Goal: Entertainment & Leisure: Consume media (video, audio)

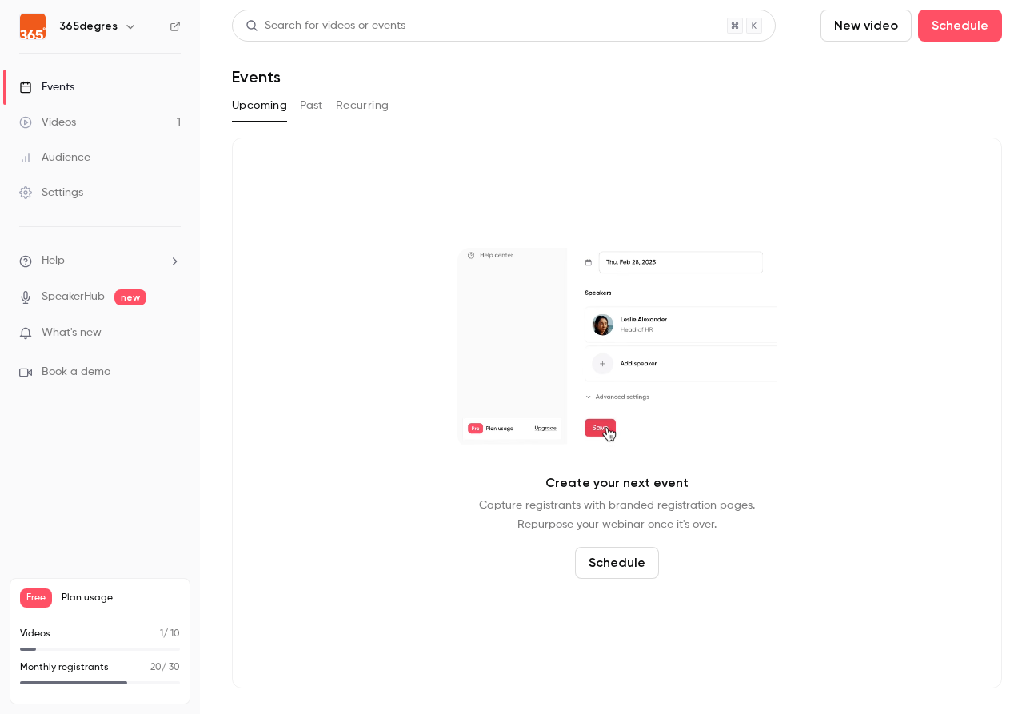
click at [306, 107] on button "Past" at bounding box center [311, 106] width 23 height 26
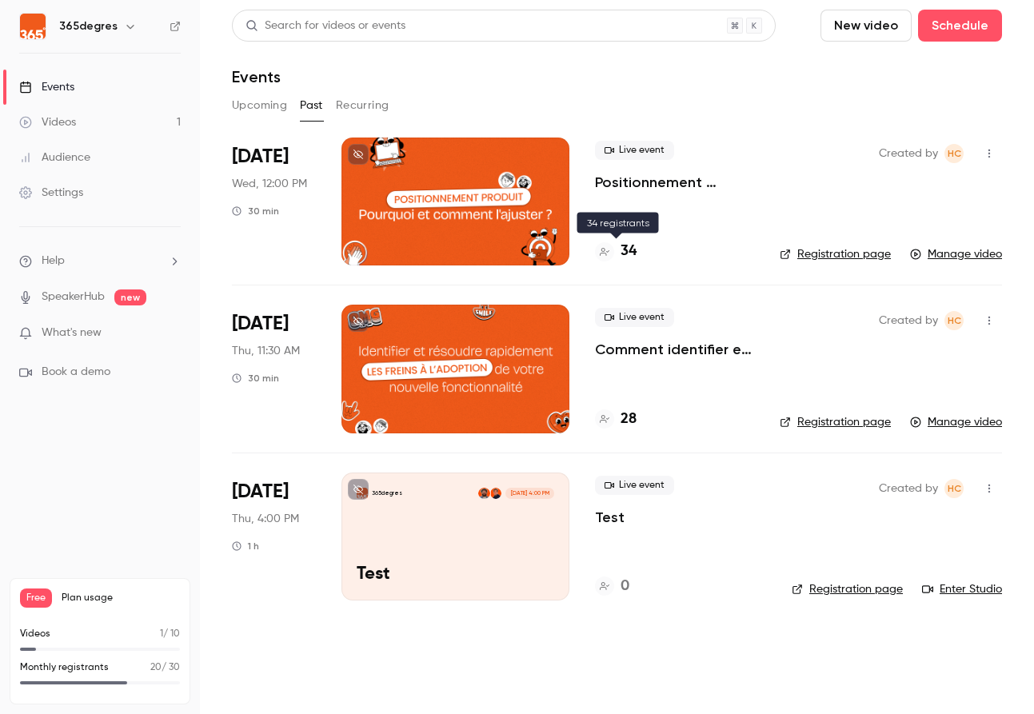
click at [633, 250] on h4 "34" at bounding box center [629, 252] width 16 height 22
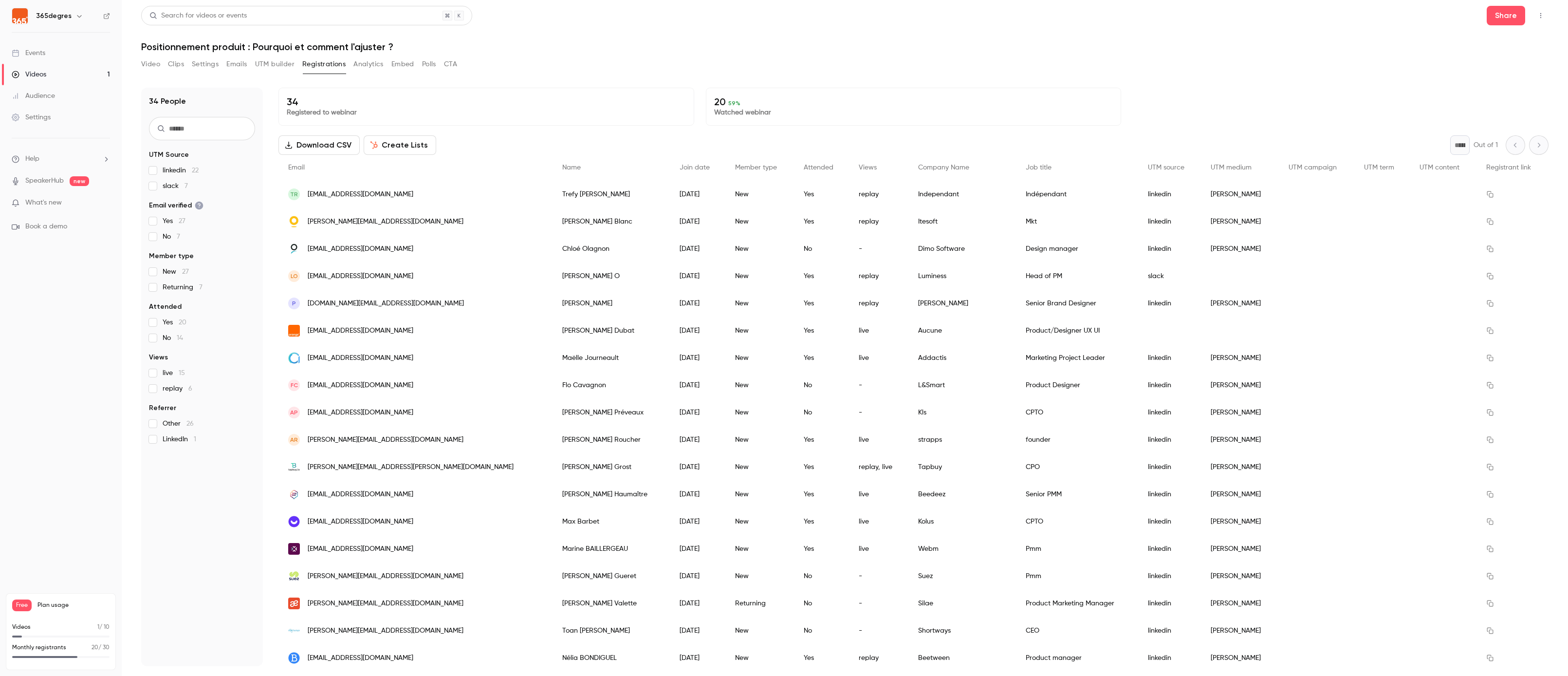
click at [375, 65] on button "Analytics" at bounding box center [369, 65] width 30 height 16
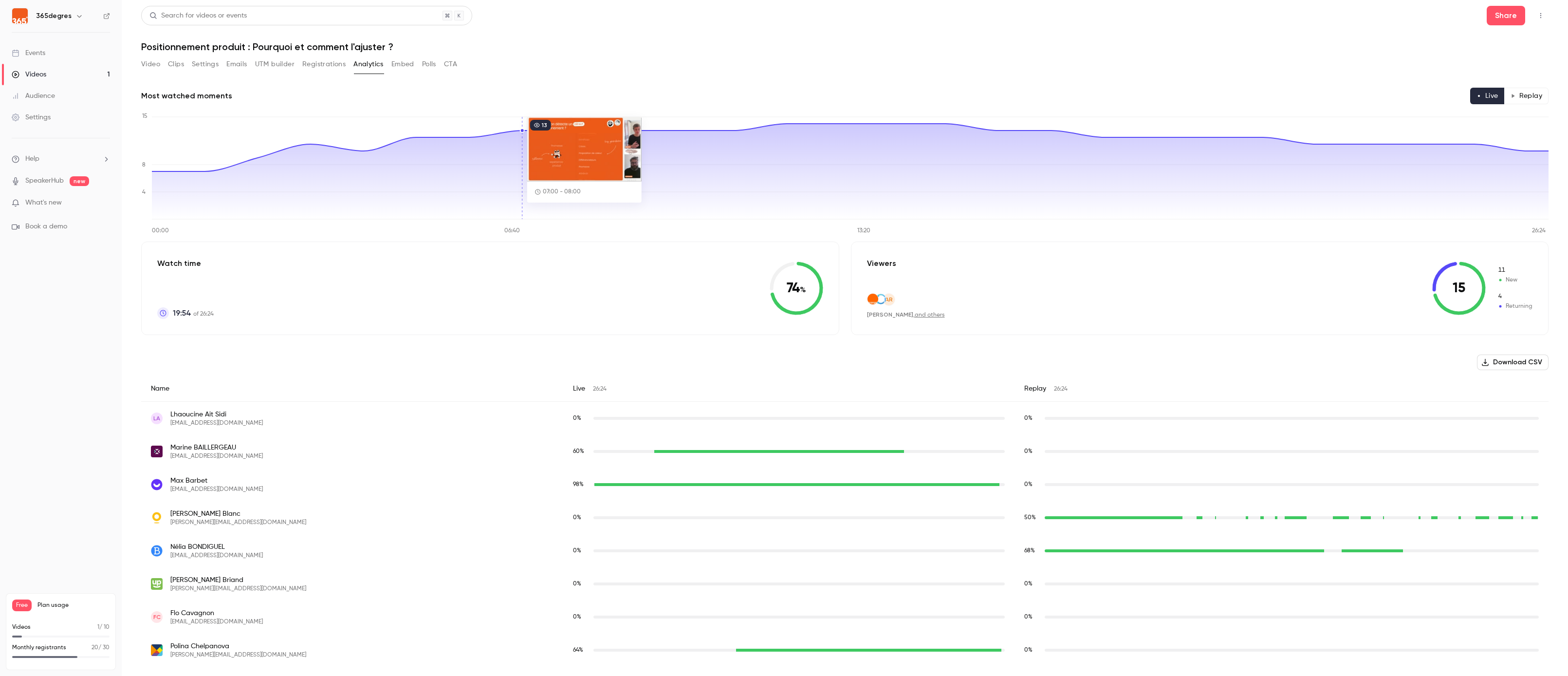
click at [629, 434] on div "christelle.blanc@itesoft.com" at bounding box center [1296, 518] width 22 height 3
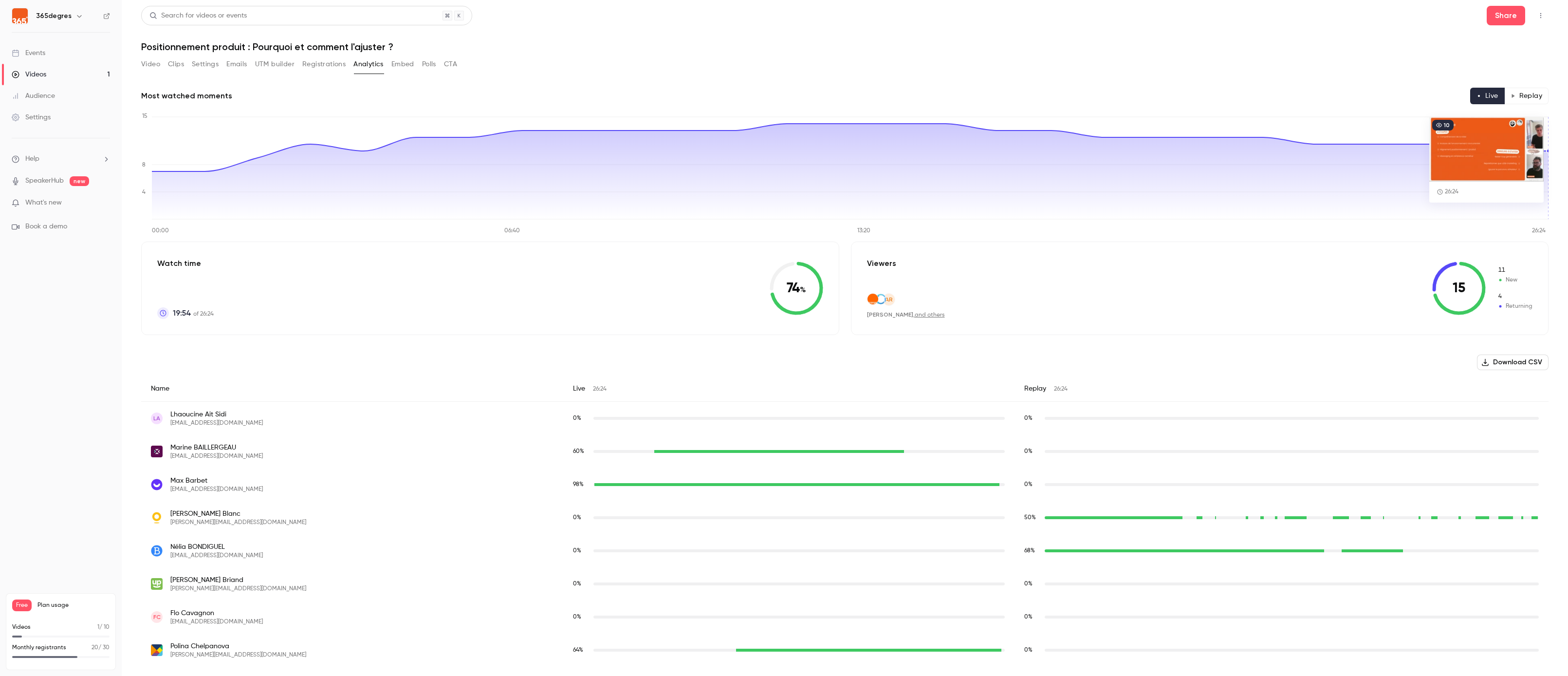
click at [629, 94] on button "Replay" at bounding box center [1526, 96] width 44 height 16
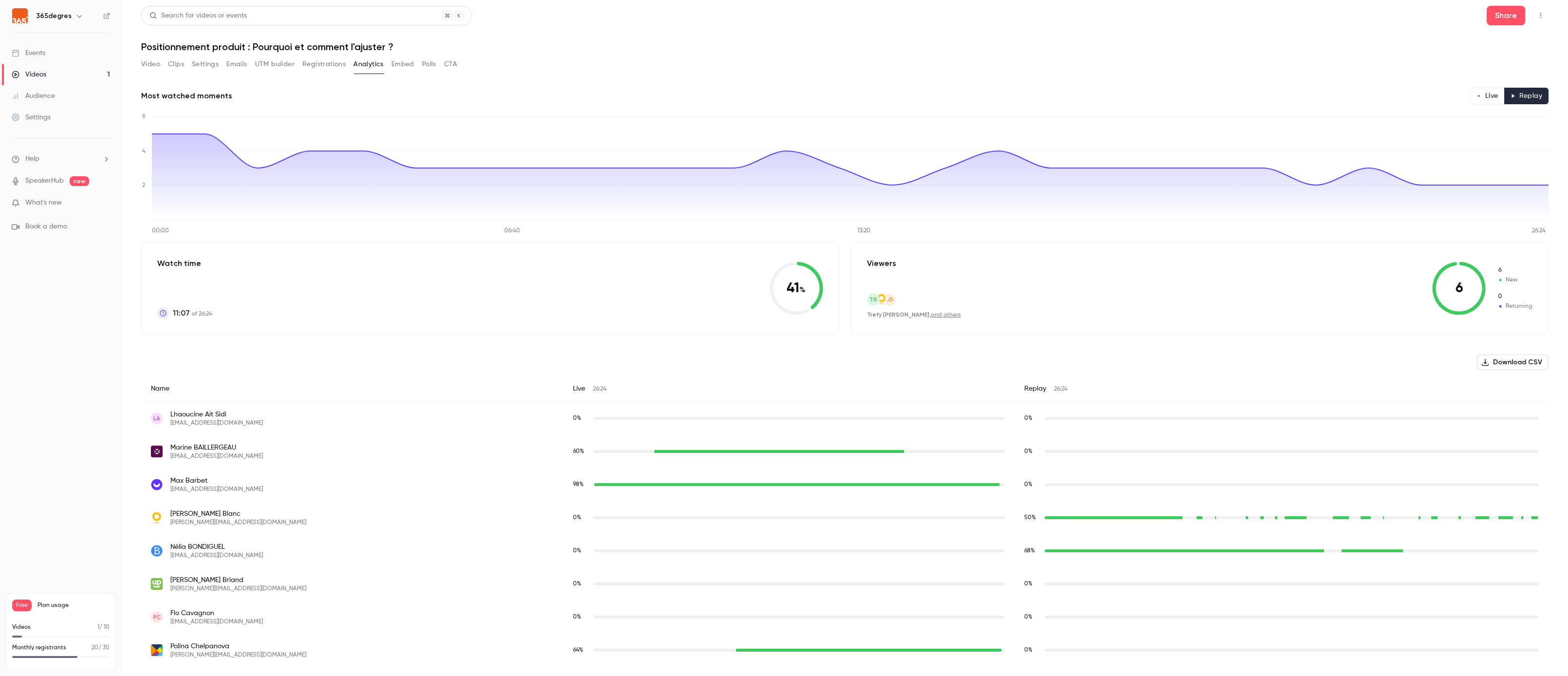
click at [629, 96] on button "Live" at bounding box center [1487, 96] width 35 height 16
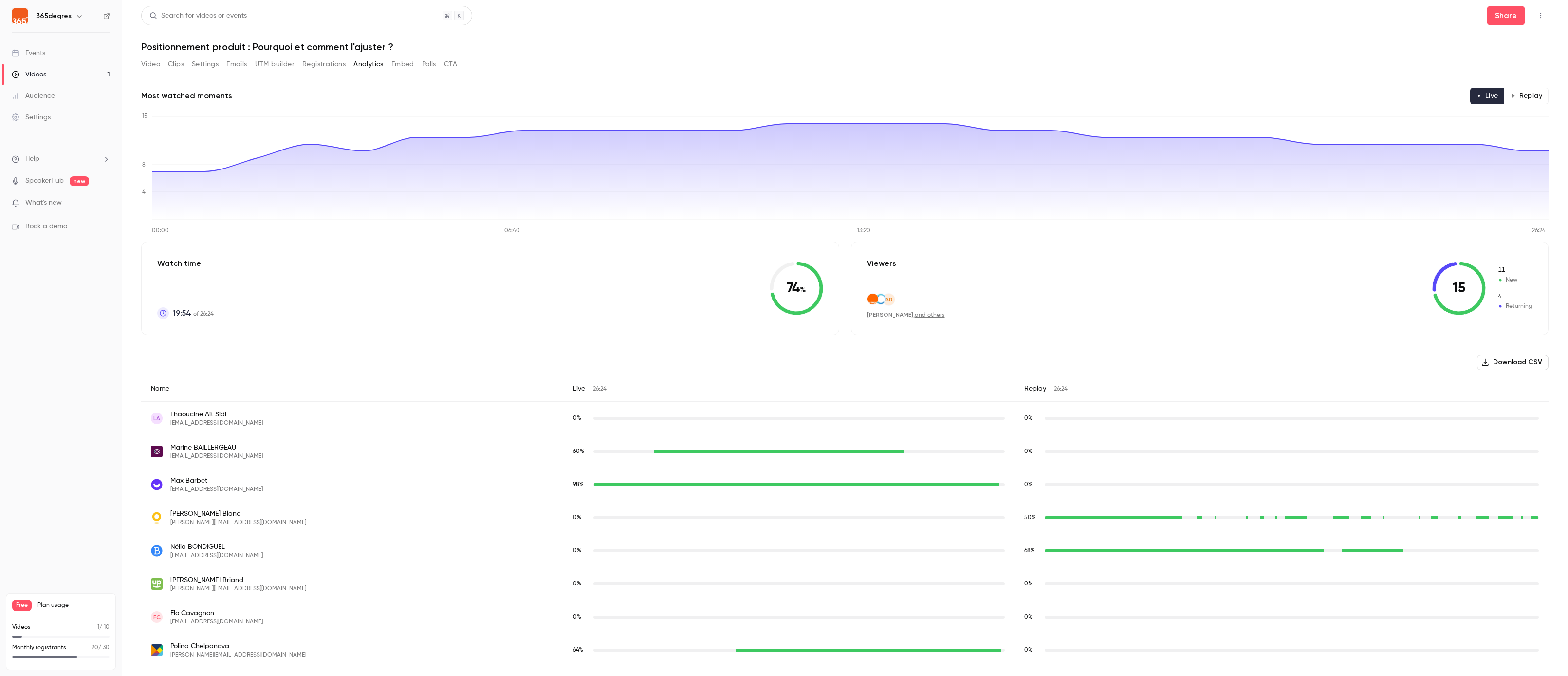
click at [43, 79] on div "Videos" at bounding box center [29, 74] width 35 height 10
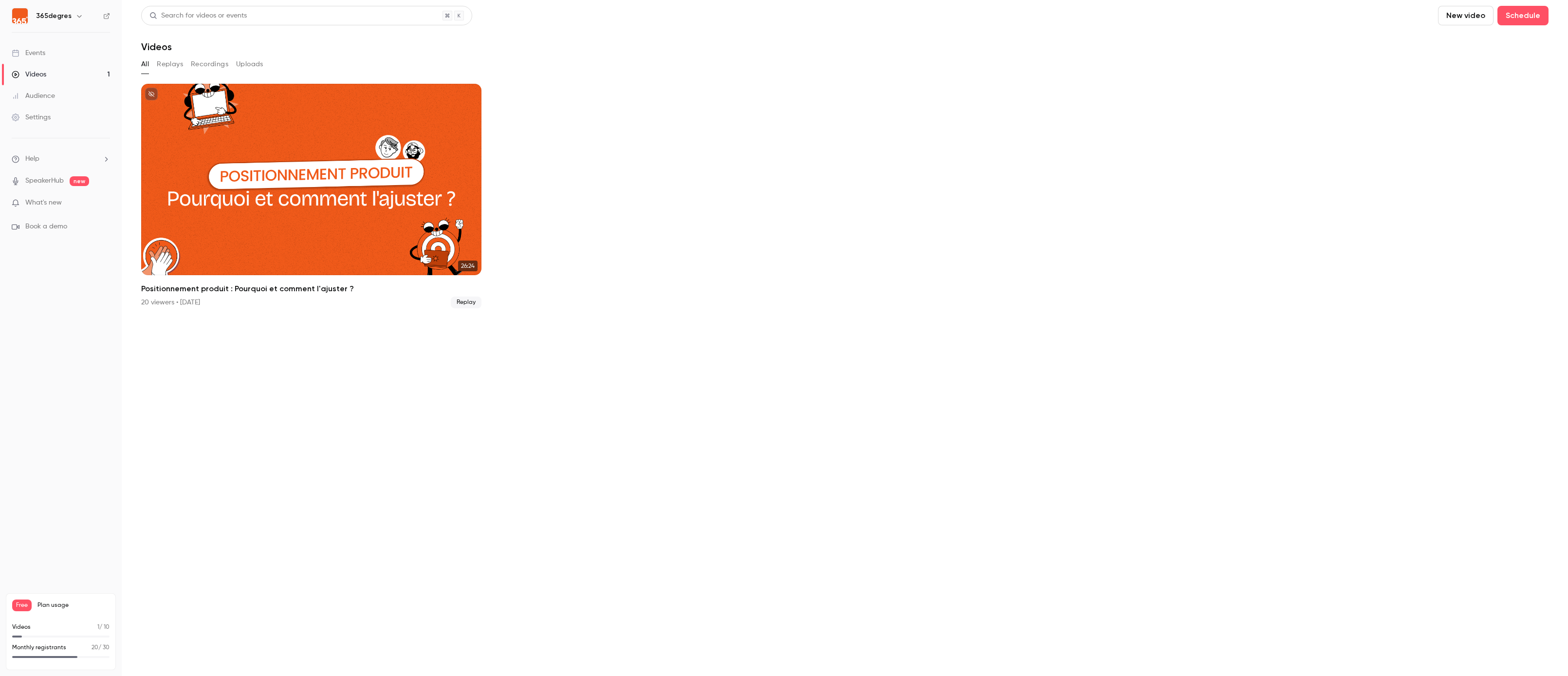
click at [174, 65] on button "Replays" at bounding box center [170, 65] width 26 height 16
click at [225, 64] on button "Recordings" at bounding box center [210, 65] width 38 height 16
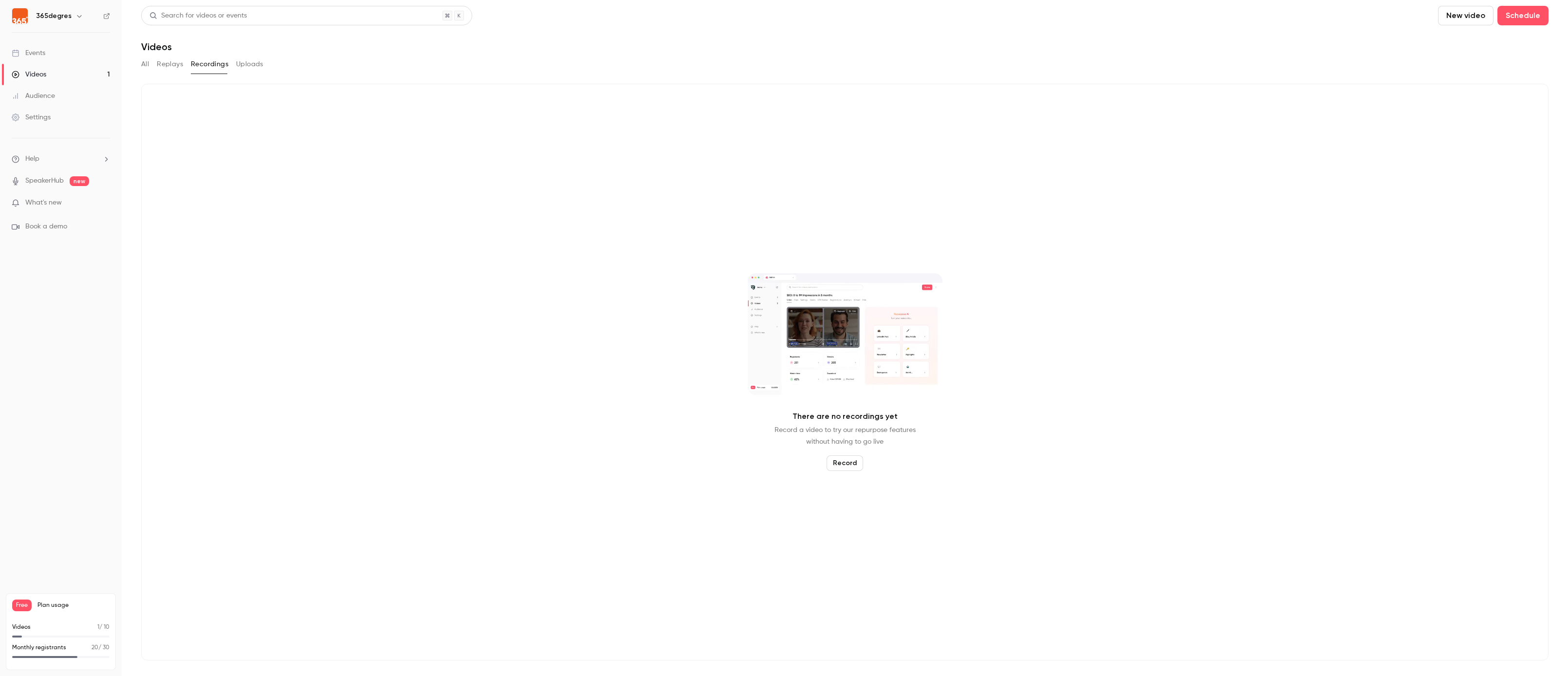
click at [250, 63] on button "Uploads" at bounding box center [250, 65] width 27 height 16
click at [150, 66] on div "All Replays Recordings Uploads" at bounding box center [845, 65] width 1407 height 16
click at [173, 62] on button "Replays" at bounding box center [170, 65] width 26 height 16
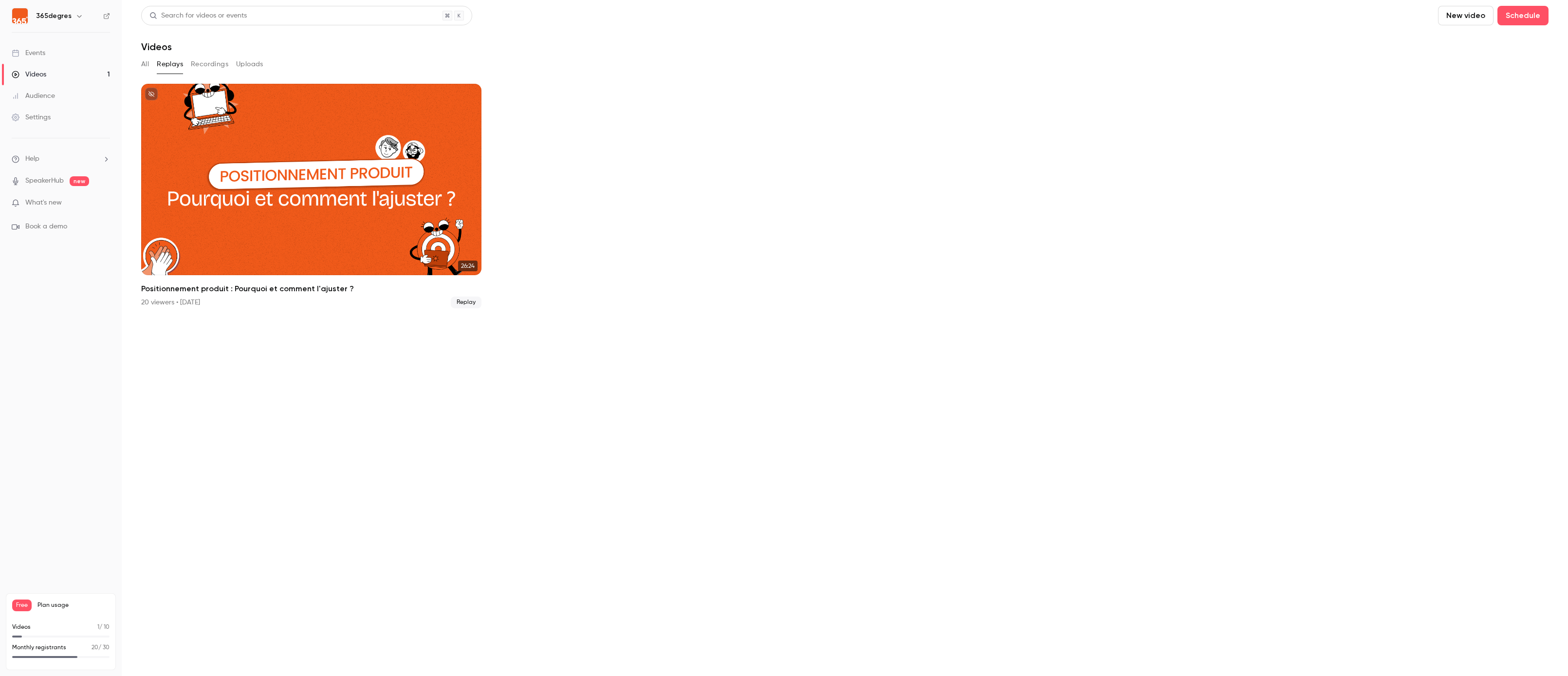
click at [143, 62] on button "All" at bounding box center [145, 65] width 8 height 16
click at [177, 61] on button "Replays" at bounding box center [170, 65] width 26 height 16
click at [84, 69] on link "Videos 1" at bounding box center [61, 74] width 122 height 21
click at [161, 62] on button "Replays" at bounding box center [170, 65] width 26 height 16
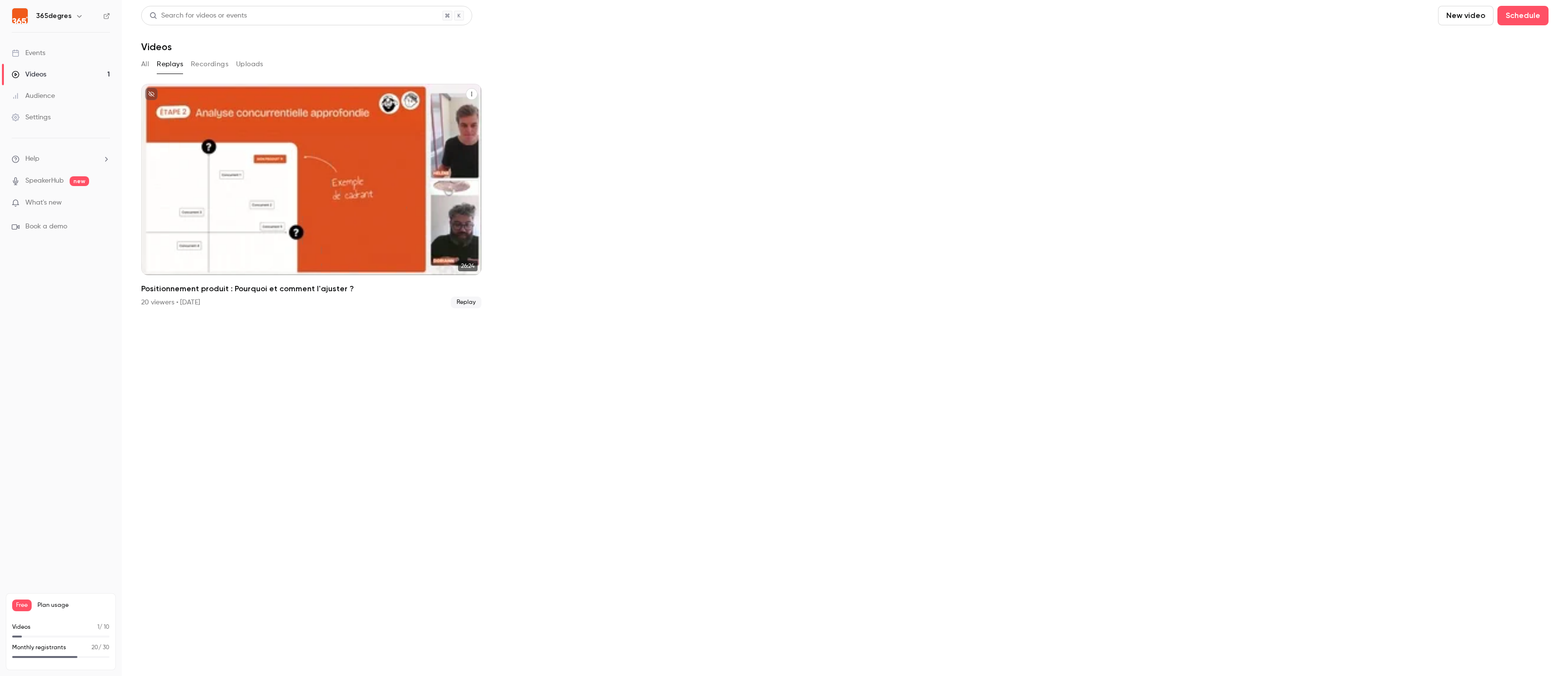
click at [296, 198] on div "Positionnement produit : Pourquoi et comment l'ajuster ?" at bounding box center [311, 180] width 340 height 191
